Goal: Transaction & Acquisition: Purchase product/service

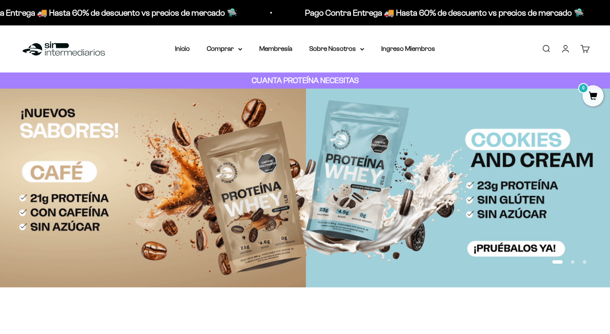
click at [567, 49] on link "Iniciar sesión" at bounding box center [565, 48] width 9 height 9
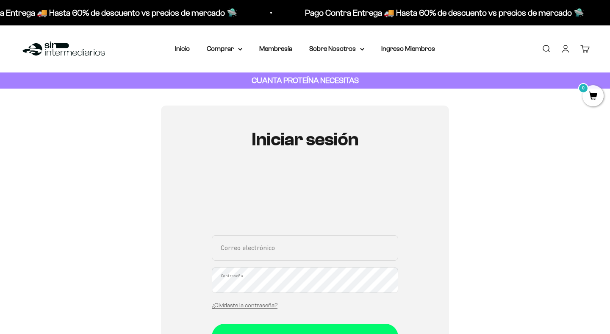
click at [253, 253] on input "Correo electrónico" at bounding box center [305, 247] width 186 height 25
type input "lmolinac24@hotmail.com"
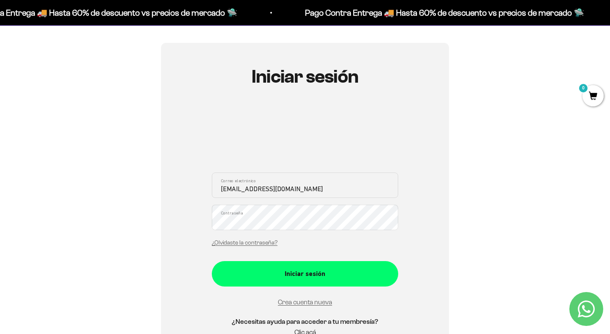
scroll to position [67, 0]
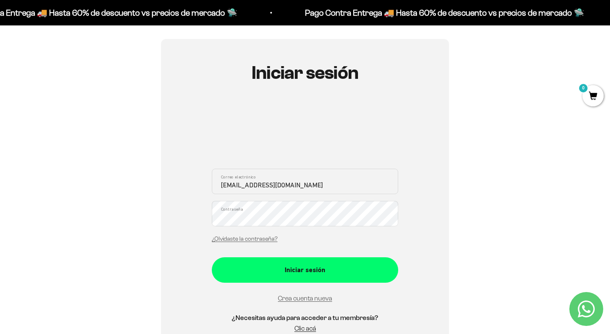
click at [278, 269] on div "Iniciar sesión" at bounding box center [305, 269] width 153 height 11
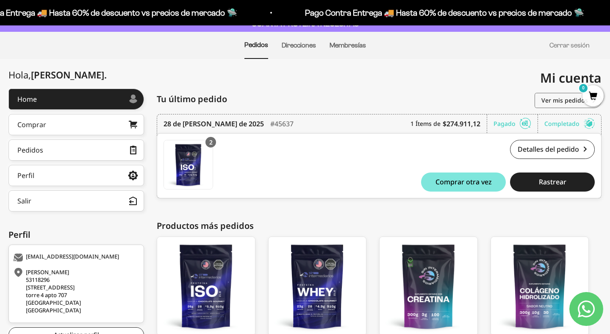
scroll to position [55, 0]
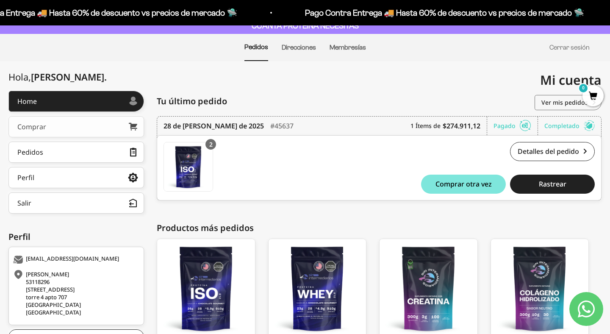
click at [82, 124] on link "Comprar" at bounding box center [76, 126] width 136 height 21
click at [48, 154] on link "Pedidos" at bounding box center [76, 152] width 136 height 21
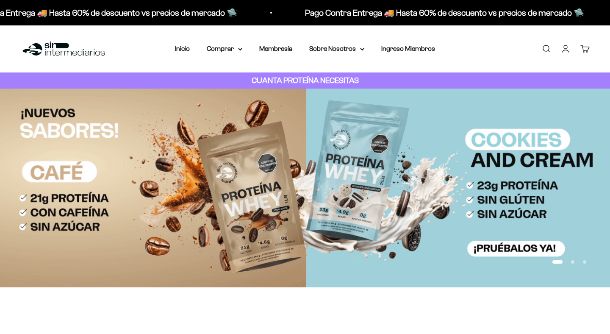
click at [549, 50] on link "Buscar" at bounding box center [546, 48] width 9 height 9
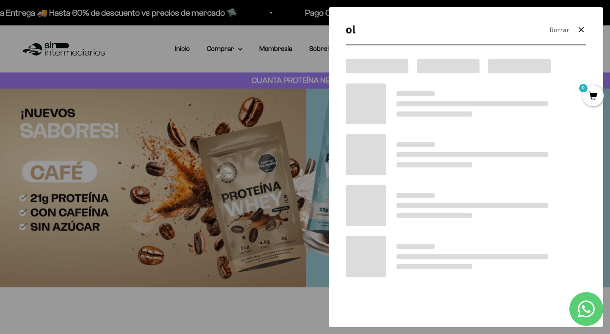
type input "o"
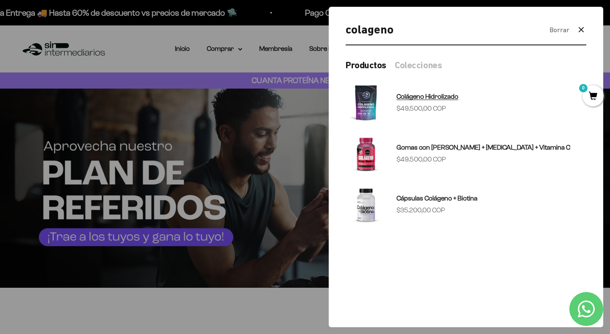
type input "colageno"
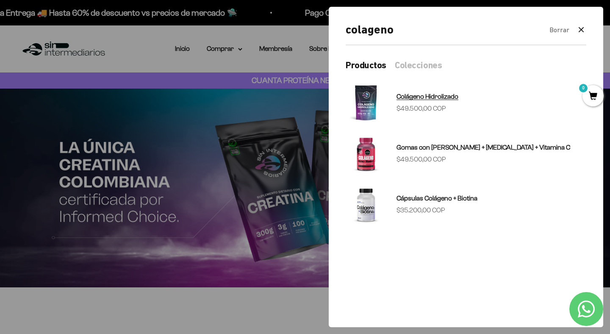
click at [438, 97] on span "Colágeno Hidrolizado" at bounding box center [428, 96] width 62 height 7
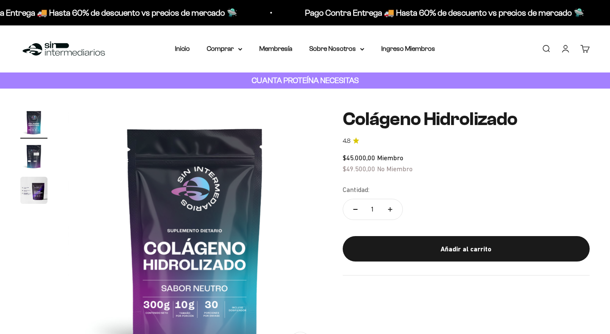
click at [389, 206] on button "Aumentar cantidad" at bounding box center [390, 209] width 25 height 20
type input "3"
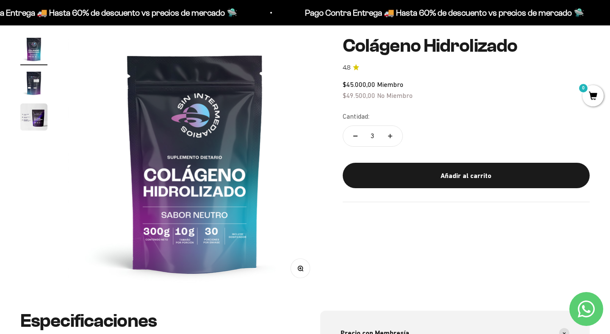
scroll to position [75, 0]
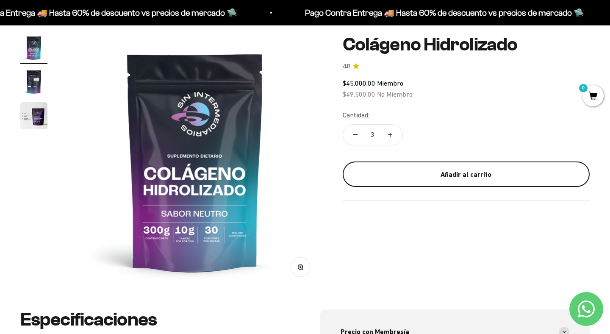
click at [431, 173] on div "Añadir al carrito" at bounding box center [466, 174] width 213 height 11
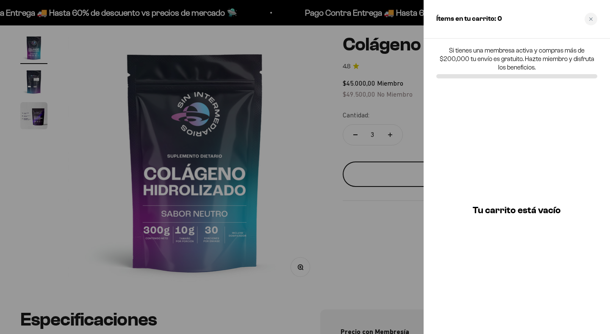
scroll to position [0, 0]
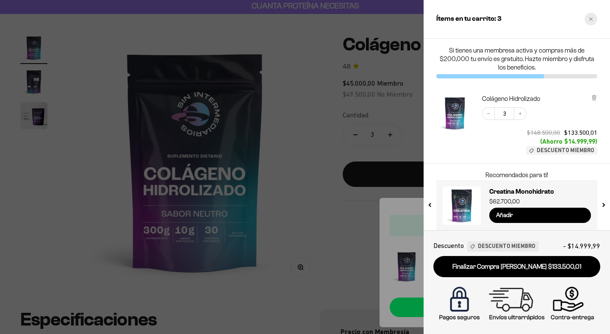
click at [594, 19] on div "Close cart" at bounding box center [591, 19] width 13 height 13
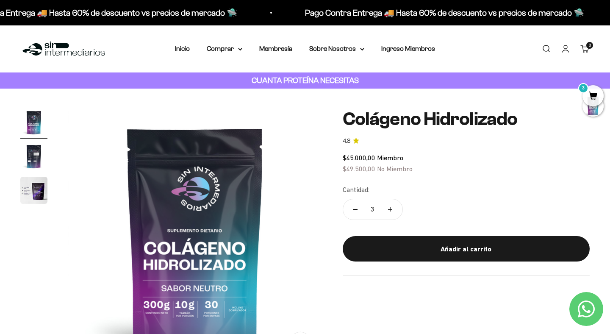
click at [590, 43] on cart-count "3" at bounding box center [589, 45] width 7 height 7
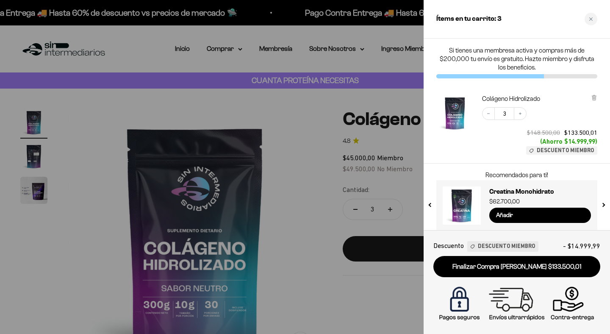
click at [58, 33] on div at bounding box center [305, 167] width 610 height 334
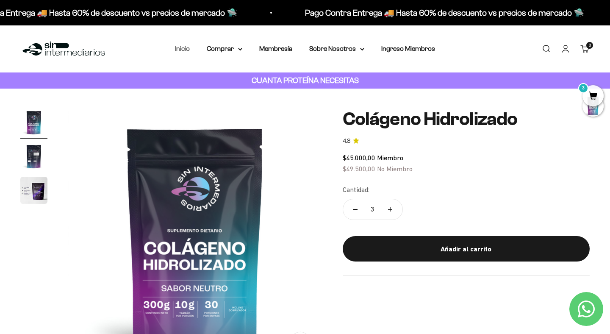
click at [183, 50] on link "Inicio" at bounding box center [182, 48] width 15 height 7
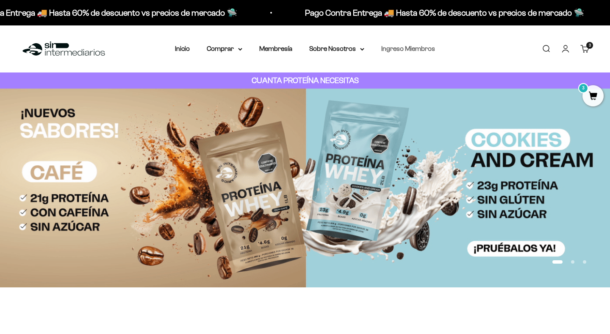
click at [392, 46] on link "Ingreso Miembros" at bounding box center [408, 48] width 54 height 7
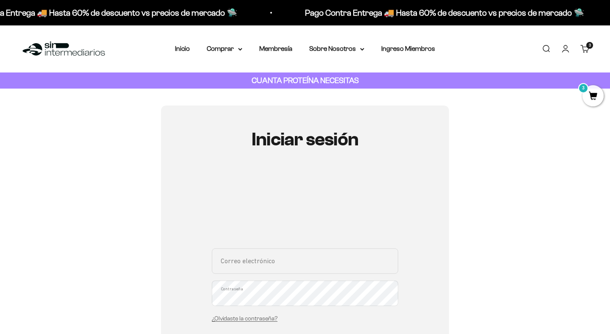
click at [281, 259] on input "Correo electrónico" at bounding box center [305, 260] width 186 height 25
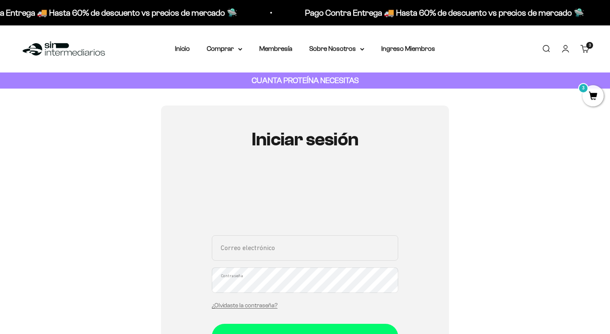
type input "[EMAIL_ADDRESS][DOMAIN_NAME]"
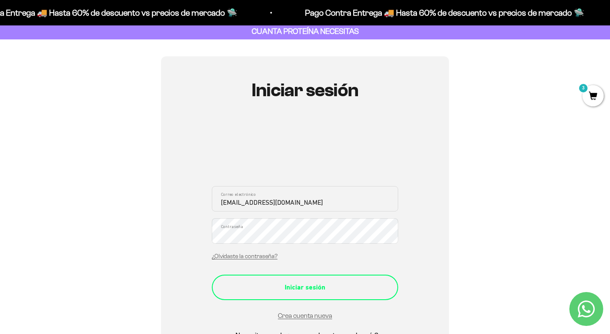
click at [285, 282] on div "Iniciar sesión" at bounding box center [305, 287] width 153 height 11
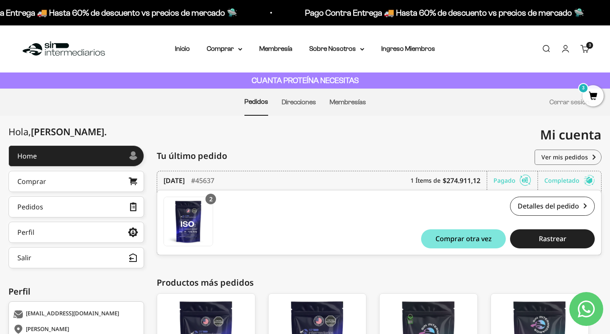
click at [45, 47] on img at bounding box center [63, 49] width 87 height 18
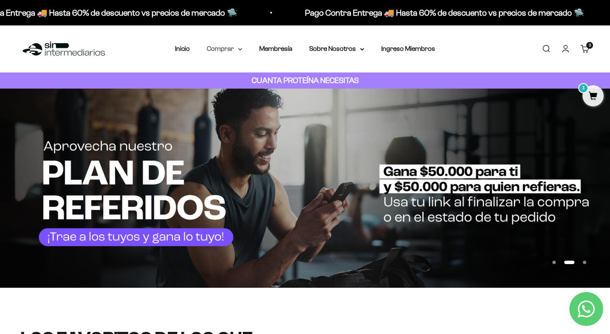
click at [236, 49] on summary "Comprar" at bounding box center [225, 48] width 36 height 11
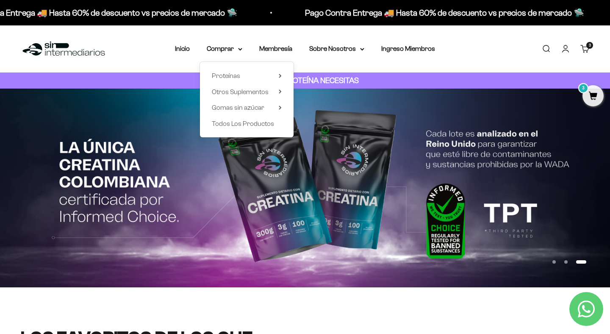
click at [587, 50] on link "Carrito 3 artículos 3" at bounding box center [585, 48] width 9 height 9
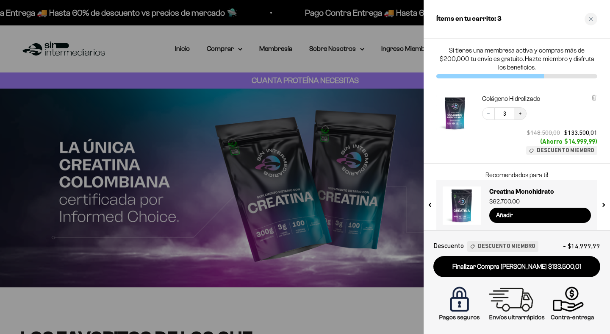
click at [521, 112] on icon "Increase quantity" at bounding box center [520, 113] width 5 height 5
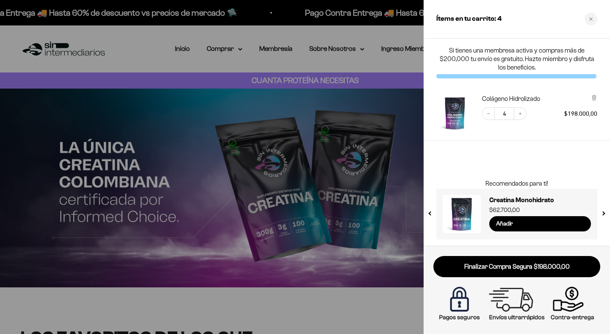
click at [506, 269] on link "Finalizar Compra Segura $198.000,00" at bounding box center [516, 267] width 167 height 22
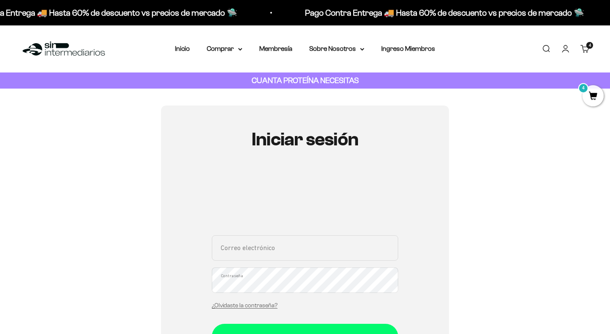
click at [286, 250] on input "Correo electrónico" at bounding box center [305, 247] width 186 height 25
type input "[EMAIL_ADDRESS][DOMAIN_NAME]"
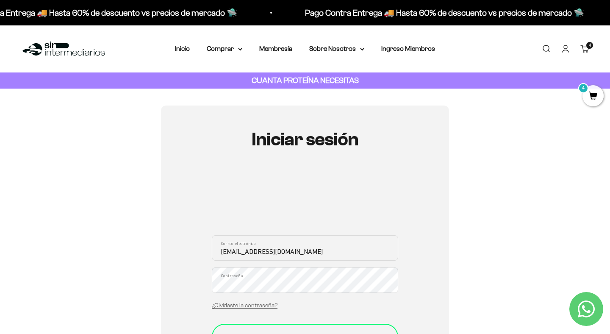
click at [281, 330] on button "Iniciar sesión" at bounding box center [305, 336] width 186 height 25
click at [229, 50] on summary "Comprar" at bounding box center [225, 48] width 36 height 11
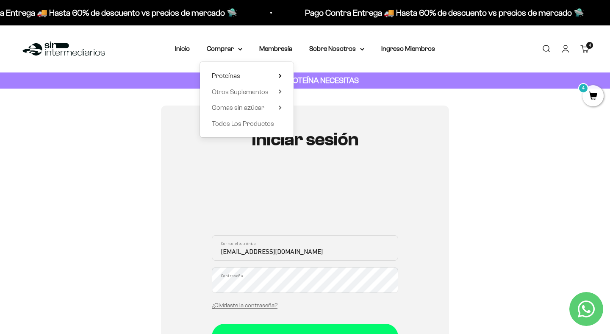
click at [230, 78] on span "Proteínas" at bounding box center [226, 75] width 28 height 7
click at [228, 91] on span "Otros Suplementos" at bounding box center [240, 91] width 57 height 7
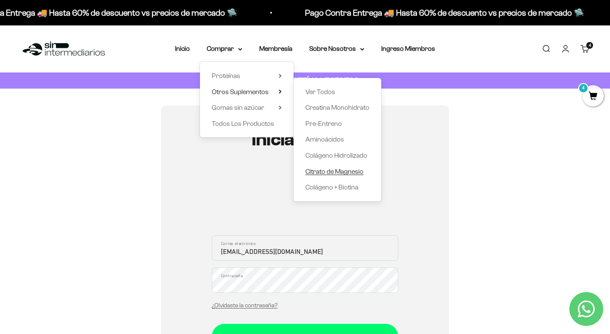
click at [314, 168] on span "Citrato de Magnesio" at bounding box center [335, 171] width 58 height 7
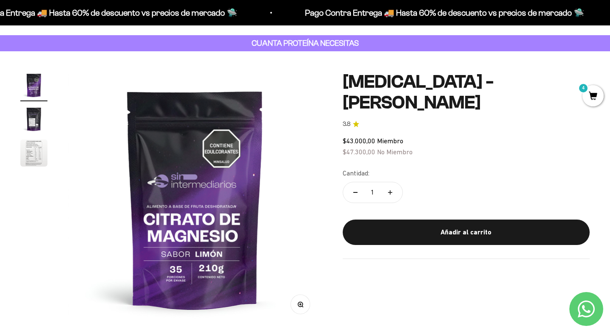
scroll to position [38, 0]
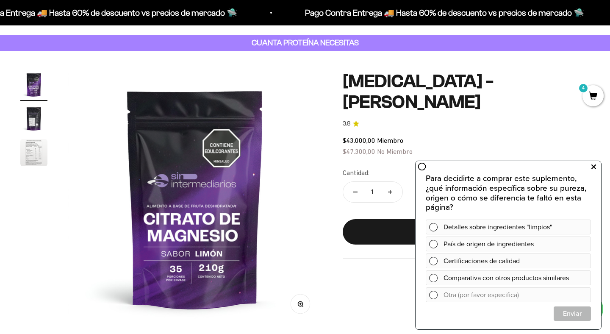
click at [595, 167] on icon at bounding box center [594, 166] width 5 height 11
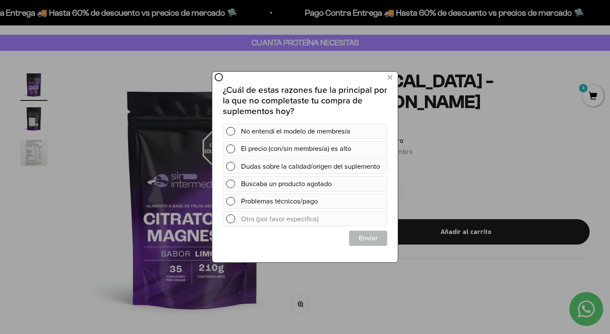
scroll to position [0, 0]
click at [391, 76] on icon at bounding box center [390, 77] width 5 height 11
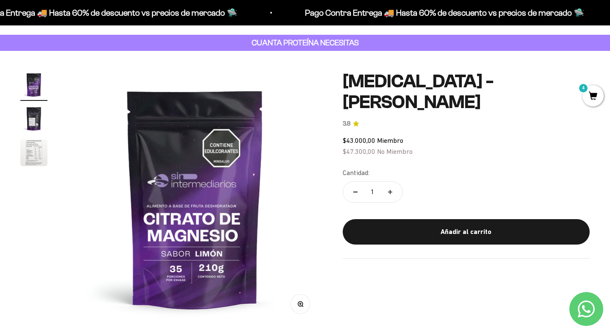
click at [392, 194] on button "Aumentar cantidad" at bounding box center [390, 192] width 25 height 20
type input "2"
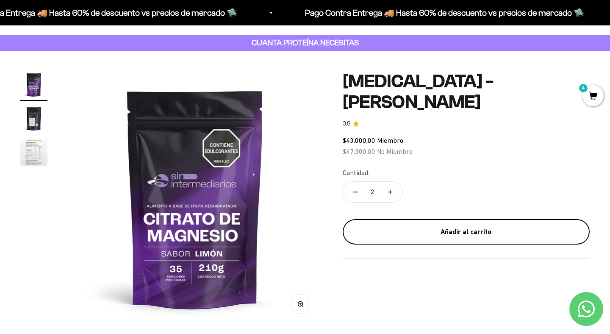
click at [443, 233] on div "Añadir al carrito" at bounding box center [466, 231] width 213 height 11
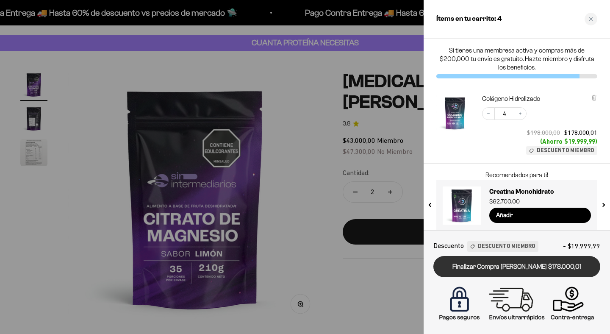
click at [521, 267] on link "Finalizar Compra Segura $178.000,01" at bounding box center [516, 267] width 167 height 22
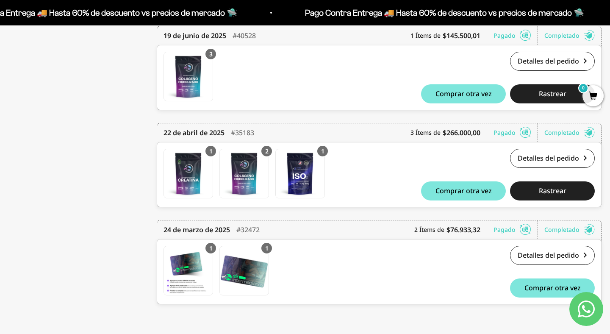
scroll to position [487, 0]
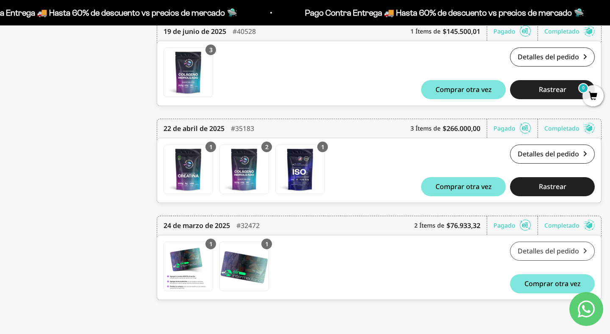
click at [541, 252] on link "Detalles del pedido" at bounding box center [552, 251] width 85 height 19
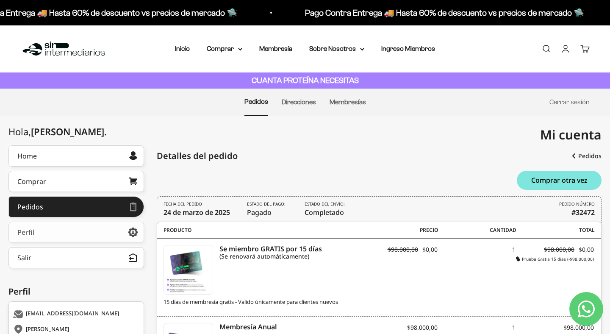
click at [59, 234] on link "Perfil" at bounding box center [76, 232] width 136 height 21
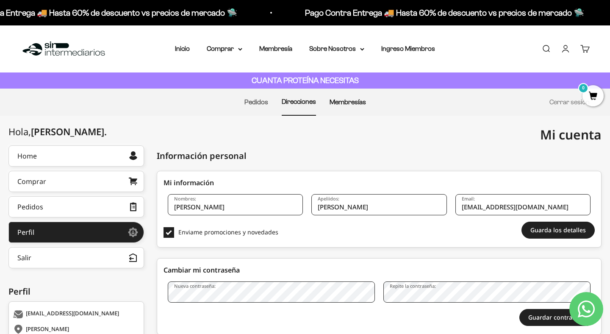
click at [356, 103] on link "Membresías" at bounding box center [348, 101] width 36 height 7
